Goal: Task Accomplishment & Management: Manage account settings

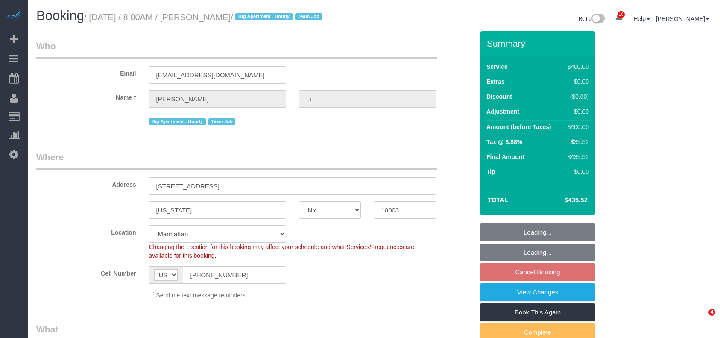
select select "NY"
select select "2"
select select "150"
select select "spot1"
select select "number:58"
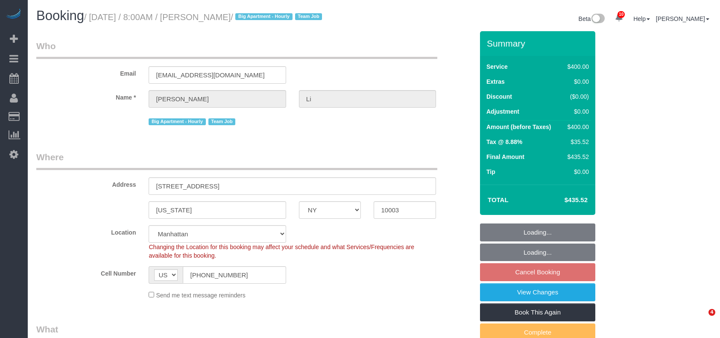
select select "number:77"
select select "number:15"
select select "number:5"
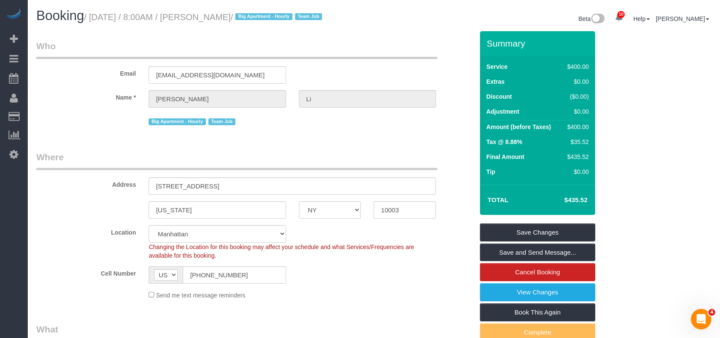
drag, startPoint x: 93, startPoint y: 18, endPoint x: 242, endPoint y: 17, distance: 148.7
click at [243, 15] on small "/ [DATE] / 8:00AM / [PERSON_NAME] / Big Apartment - [DEMOGRAPHIC_DATA] Team Job" at bounding box center [204, 16] width 241 height 9
copy small "[DATE] / 8:00AM / [PERSON_NAME]"
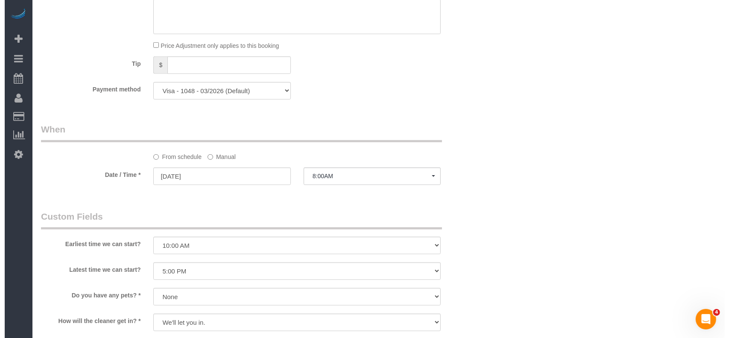
scroll to position [740, 0]
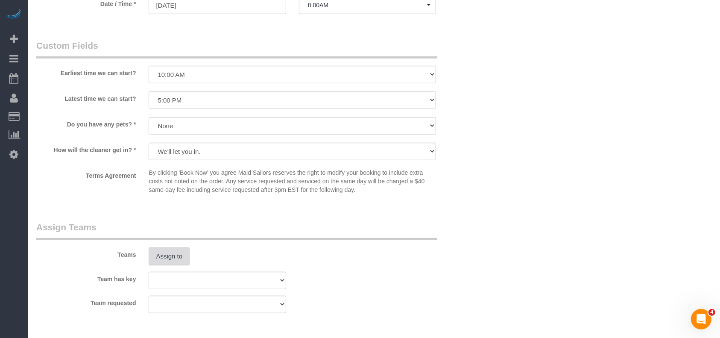
click at [156, 258] on button "Assign to" at bounding box center [169, 256] width 41 height 18
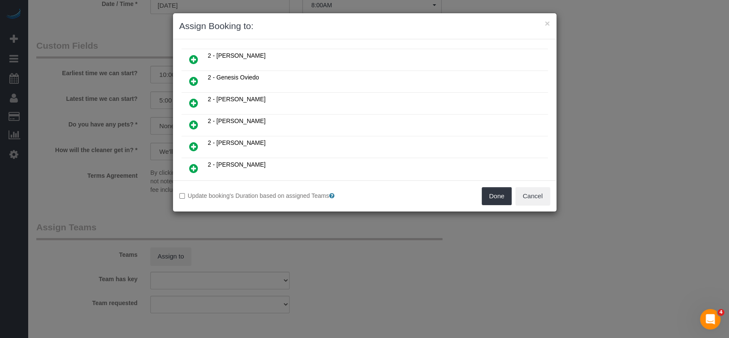
scroll to position [171, 0]
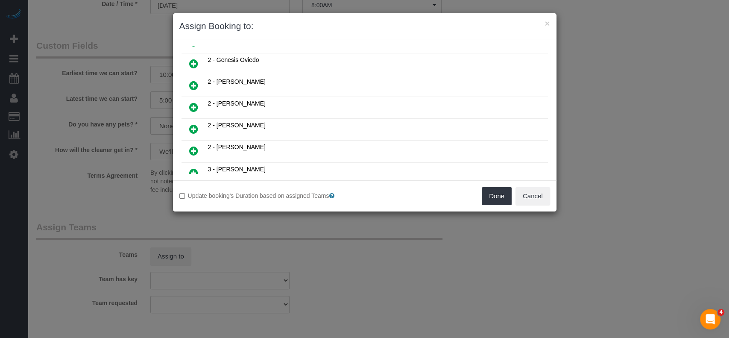
click at [191, 124] on icon at bounding box center [193, 129] width 9 height 10
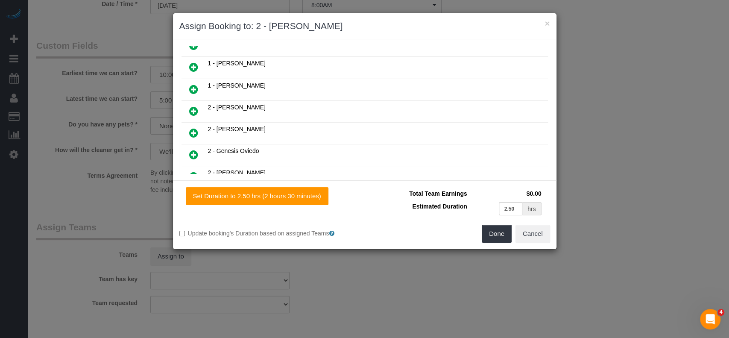
scroll to position [77, 0]
click at [195, 109] on icon at bounding box center [193, 113] width 9 height 10
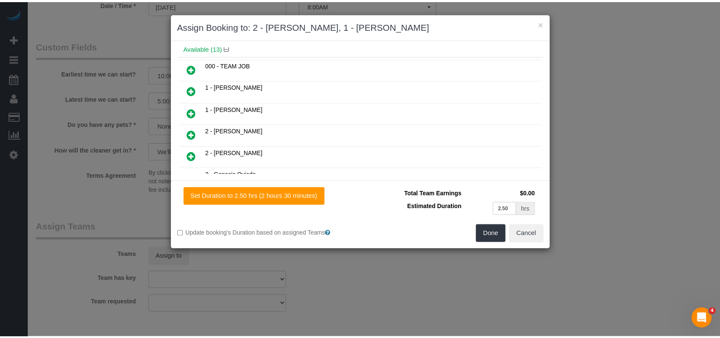
scroll to position [98, 0]
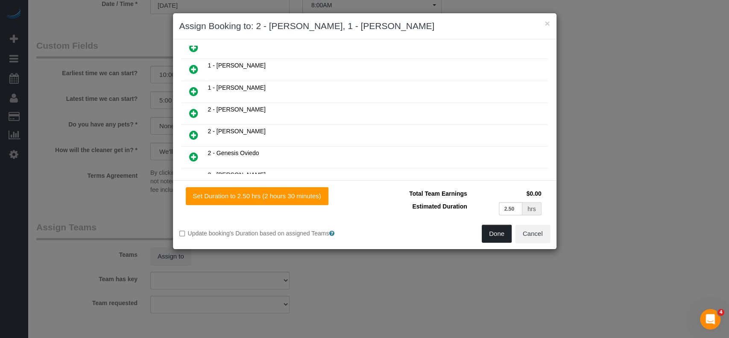
click at [494, 231] on button "Done" at bounding box center [497, 234] width 30 height 18
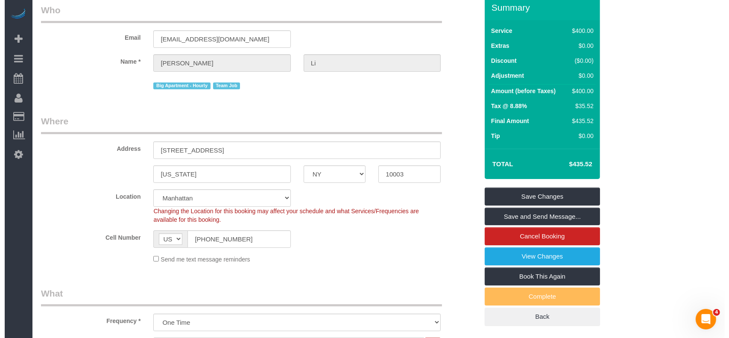
scroll to position [0, 0]
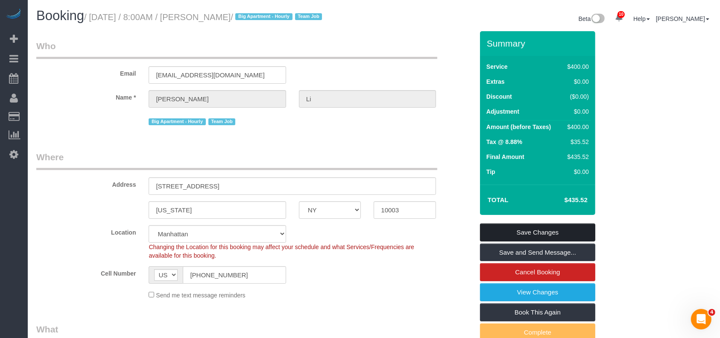
click at [563, 227] on link "Save Changes" at bounding box center [537, 232] width 115 height 18
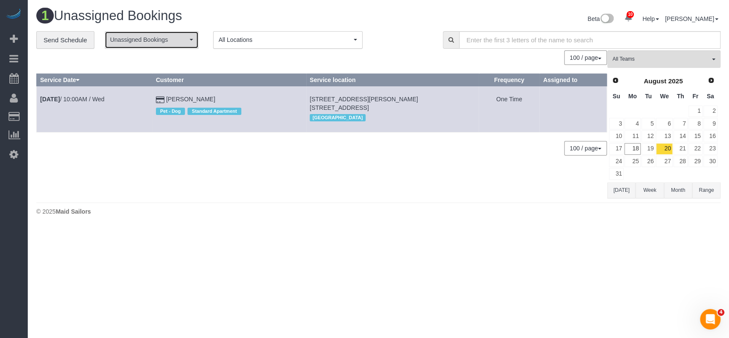
drag, startPoint x: 187, startPoint y: 38, endPoint x: 183, endPoint y: 46, distance: 8.6
click at [188, 38] on button "Unassigned Bookings" at bounding box center [152, 40] width 94 height 18
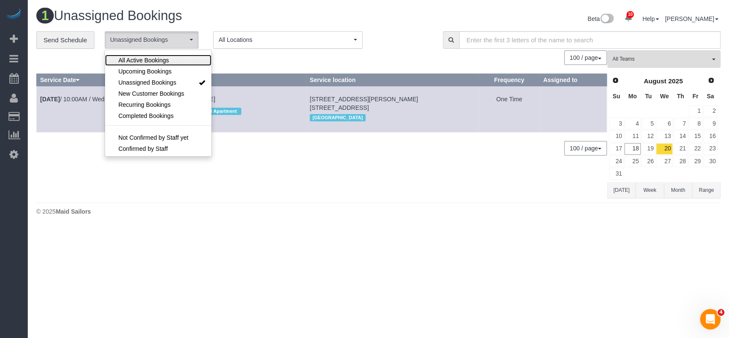
click at [172, 57] on link "All Active Bookings" at bounding box center [158, 60] width 106 height 11
select select "***"
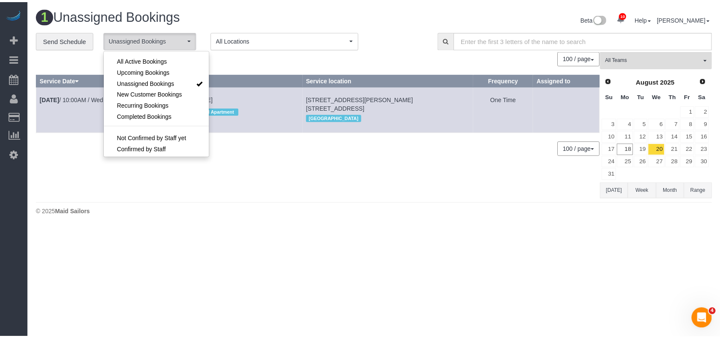
scroll to position [12, 0]
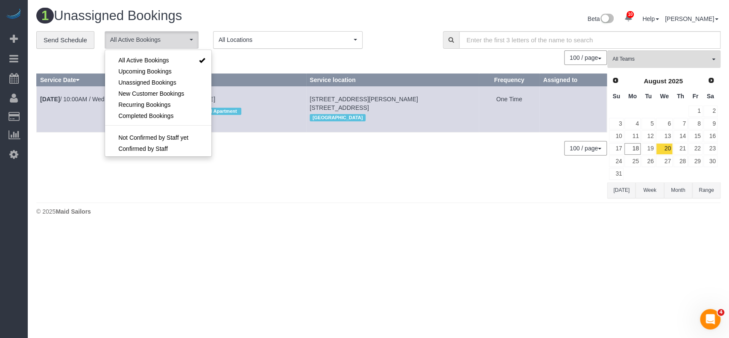
click at [265, 67] on div "0 Bookings found. We couldn't find any bookings that matched your search. Creat…" at bounding box center [321, 124] width 571 height 148
